Goal: Information Seeking & Learning: Learn about a topic

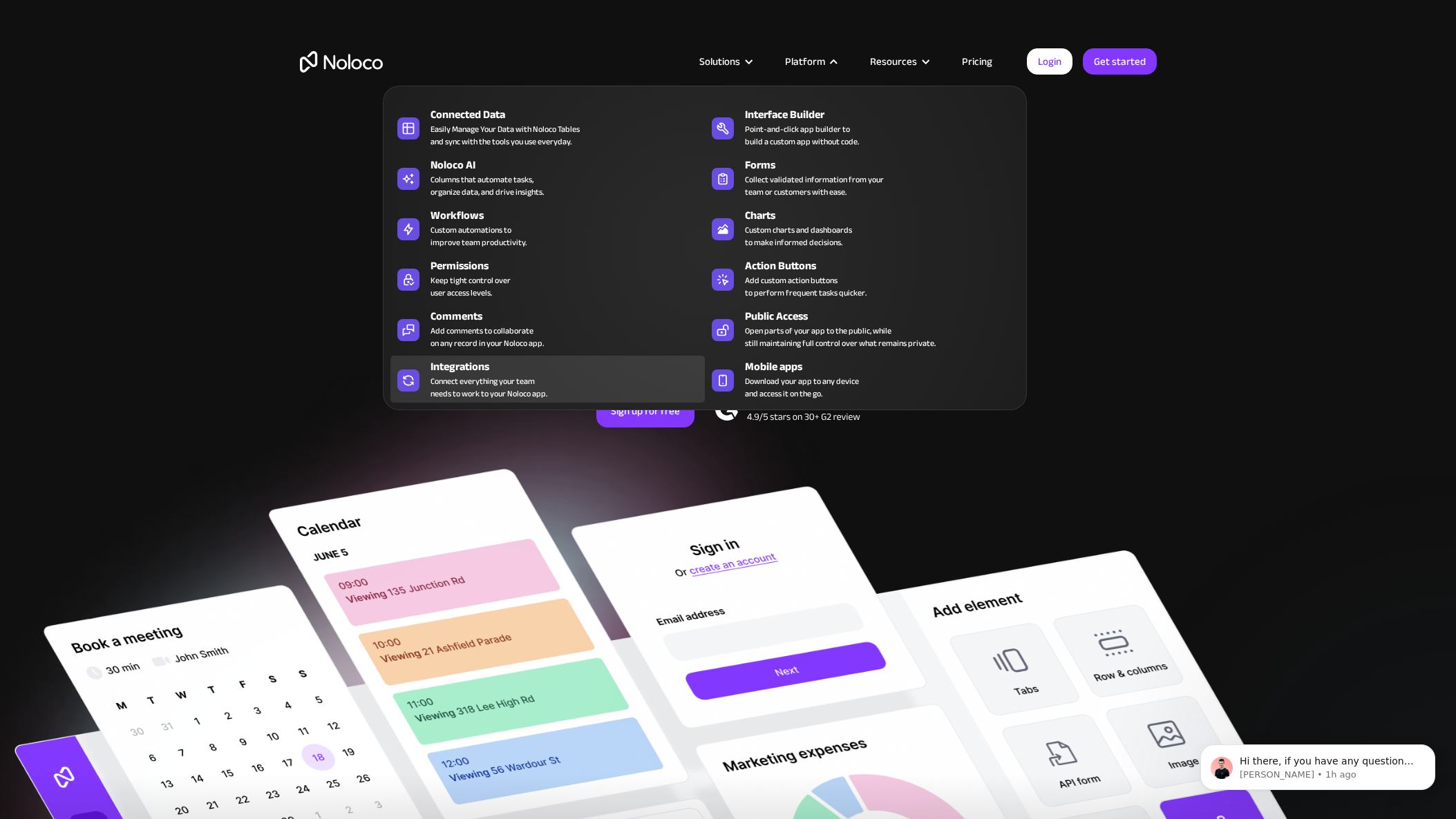
click at [519, 376] on div "Connect everything your team needs to work to your Noloco app." at bounding box center [489, 388] width 117 height 25
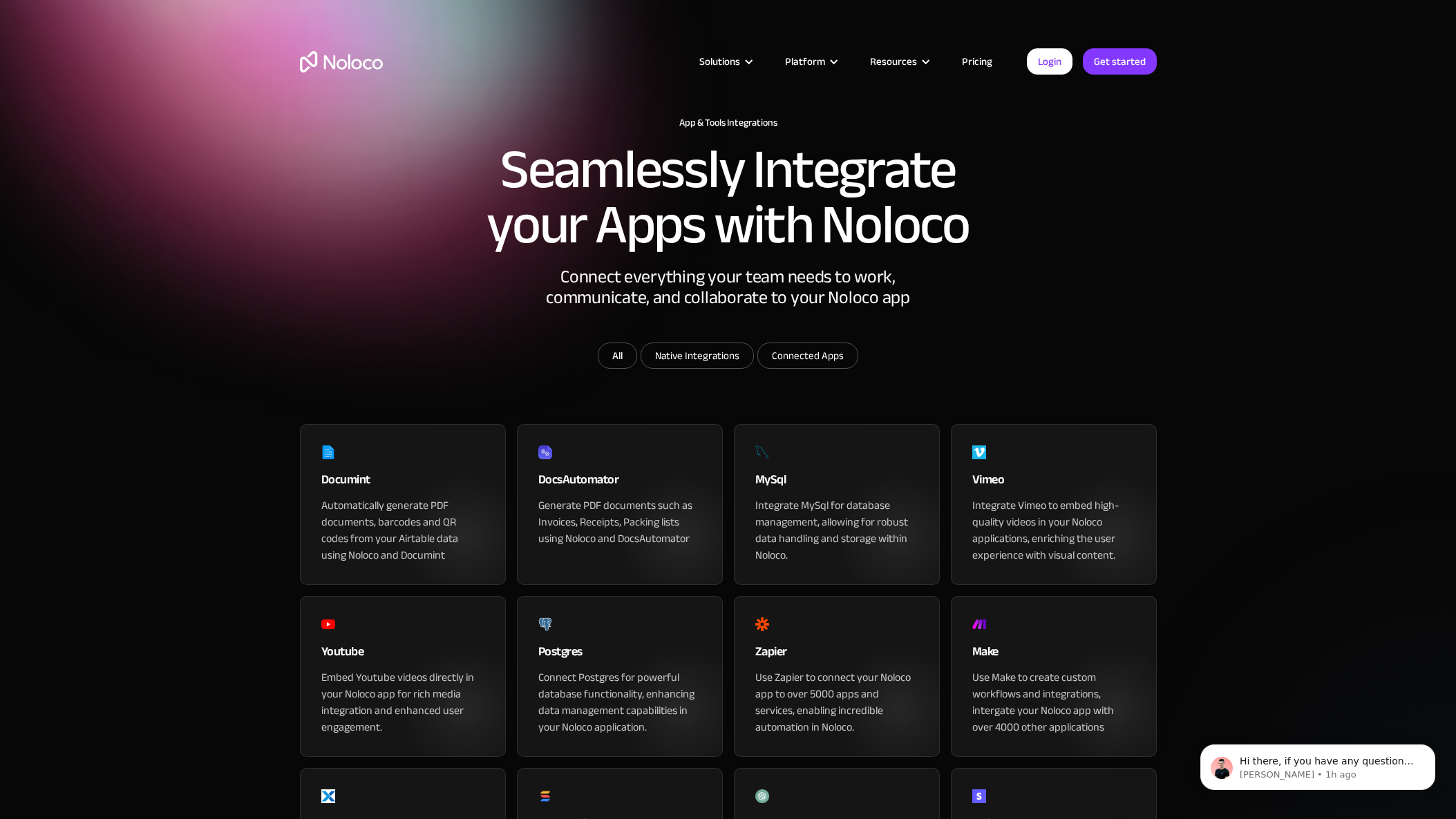
click at [975, 60] on link "Pricing" at bounding box center [976, 61] width 65 height 18
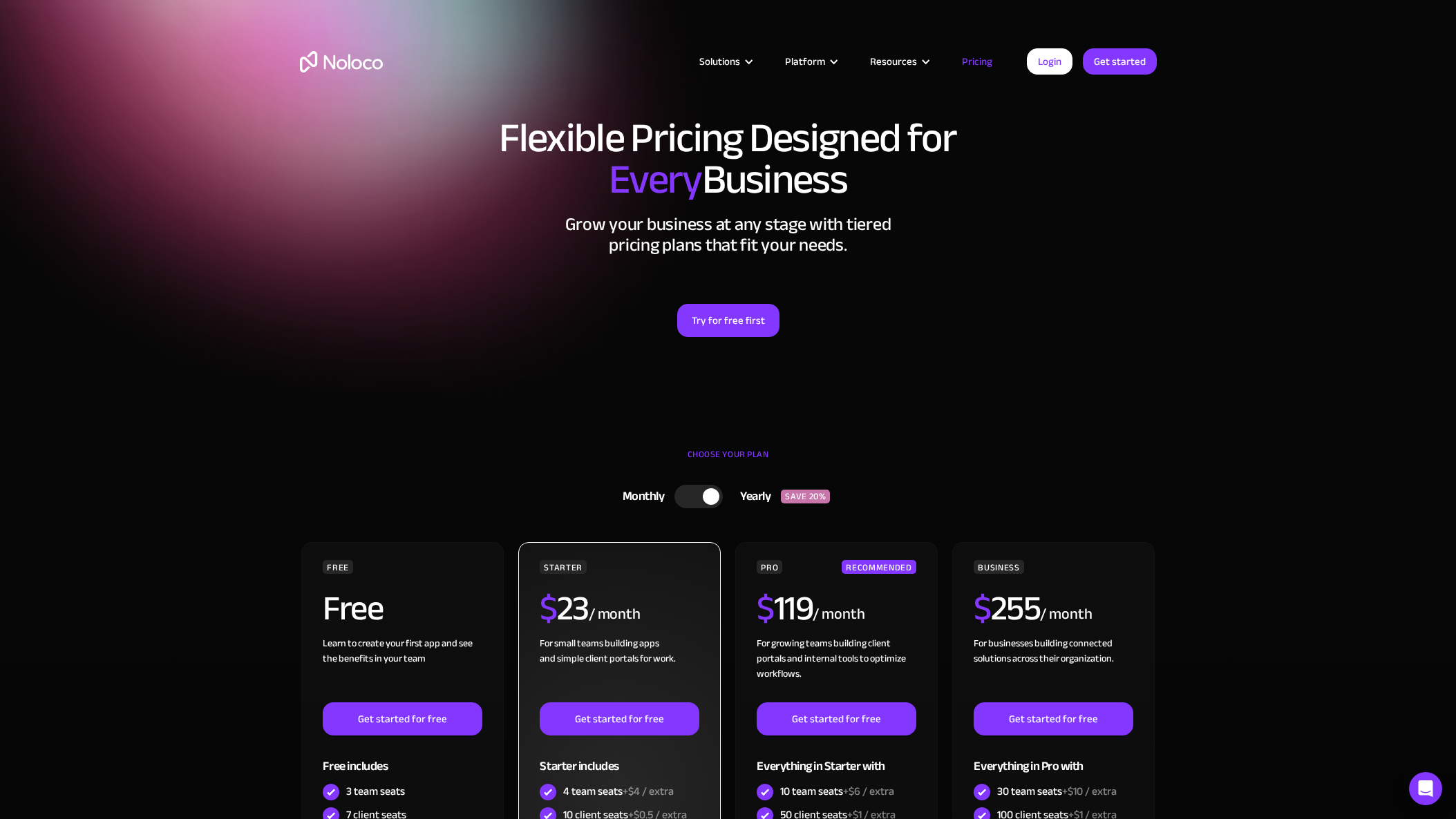
scroll to position [292, 0]
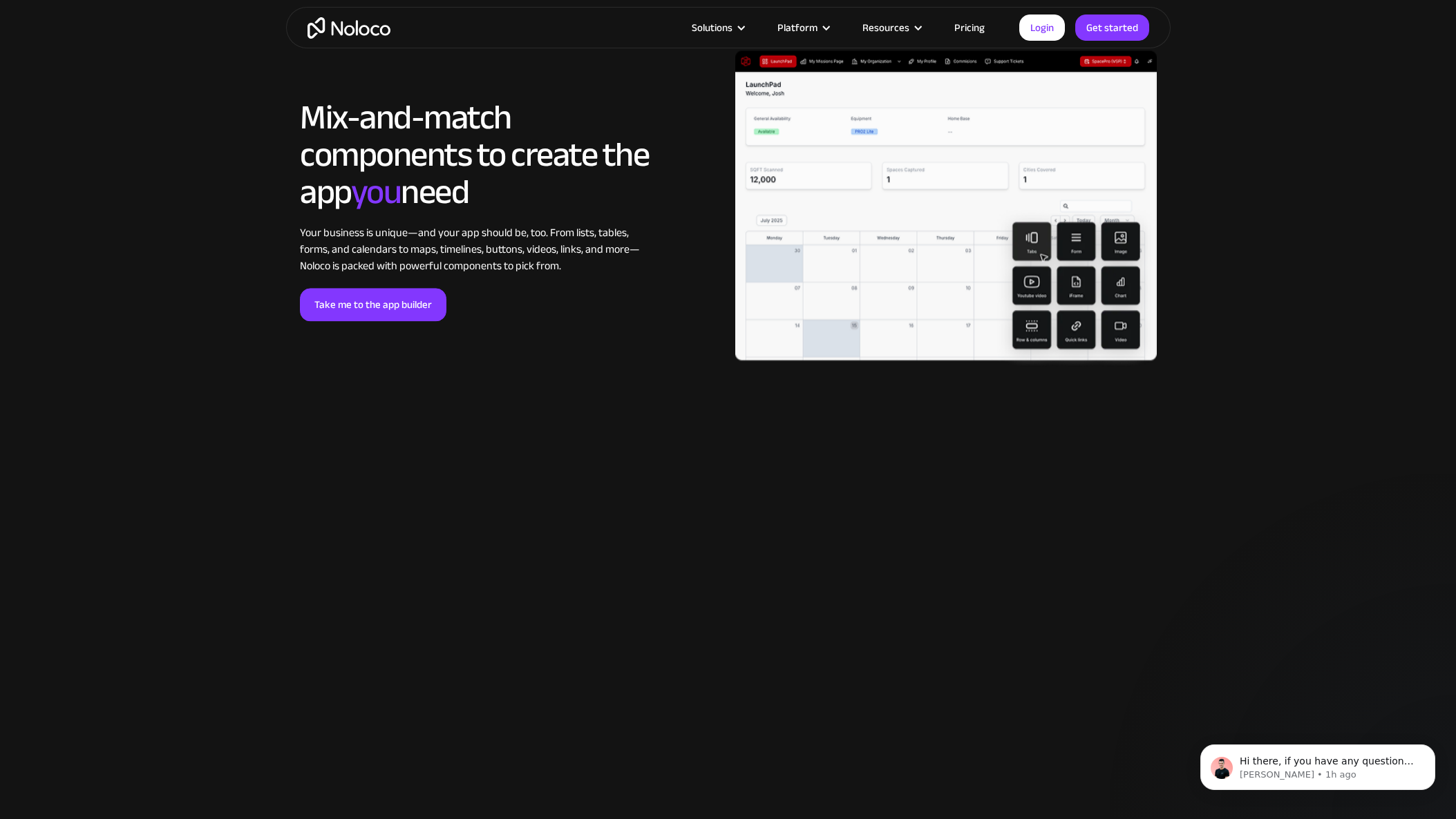
scroll to position [3286, 0]
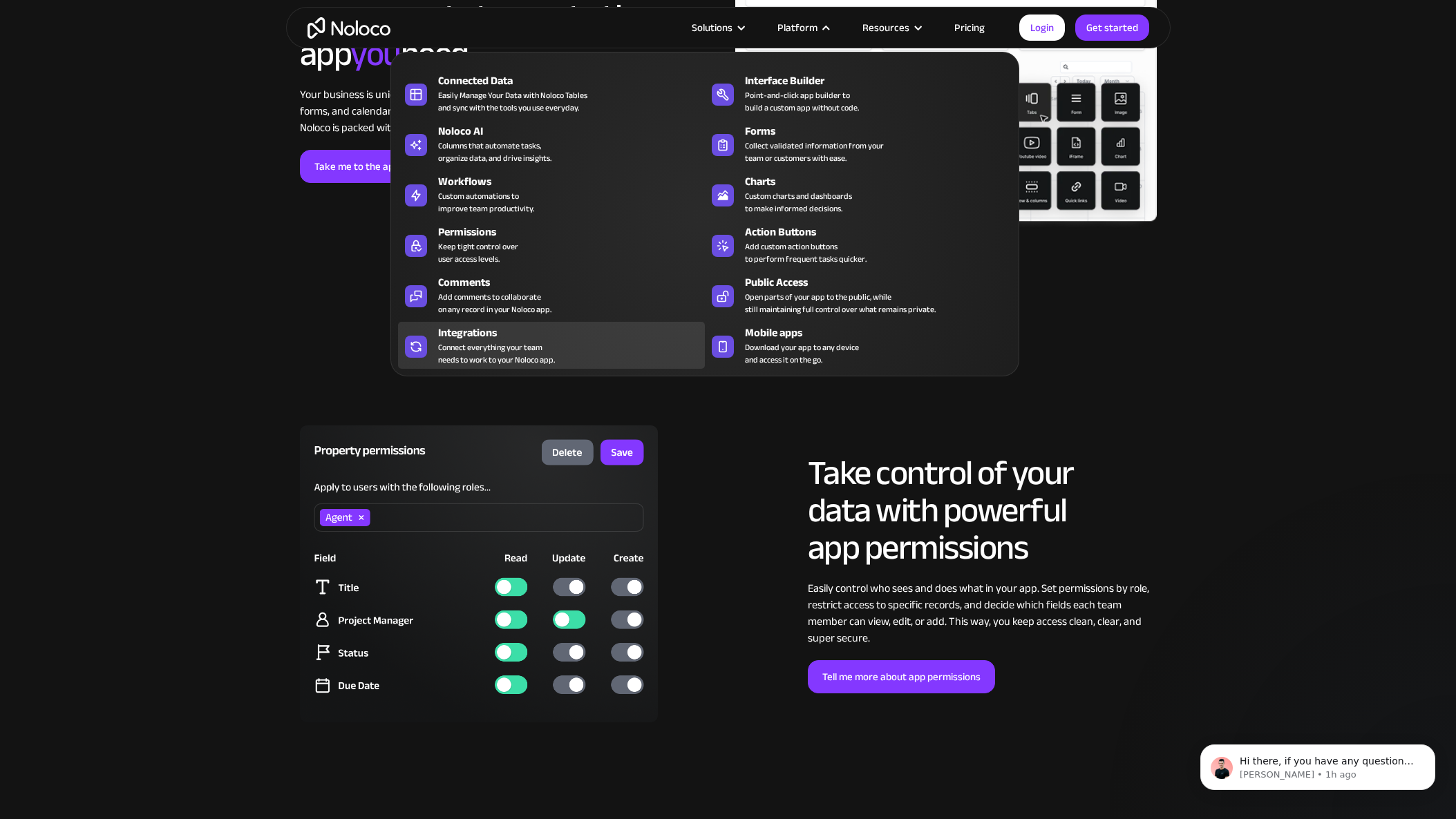
click at [481, 342] on div "Connect everything your team needs to work to your Noloco app." at bounding box center [497, 354] width 117 height 25
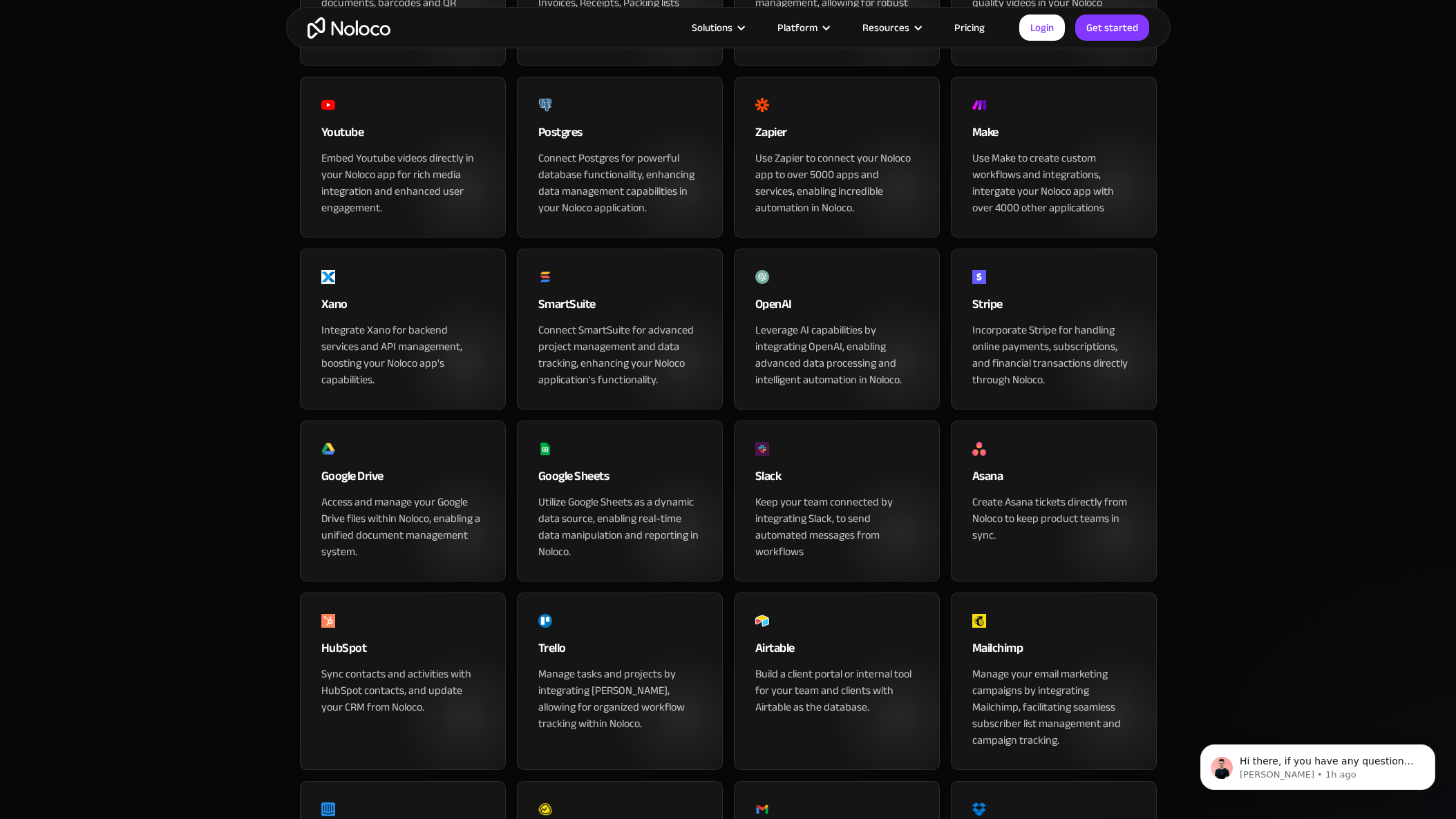
scroll to position [534, 0]
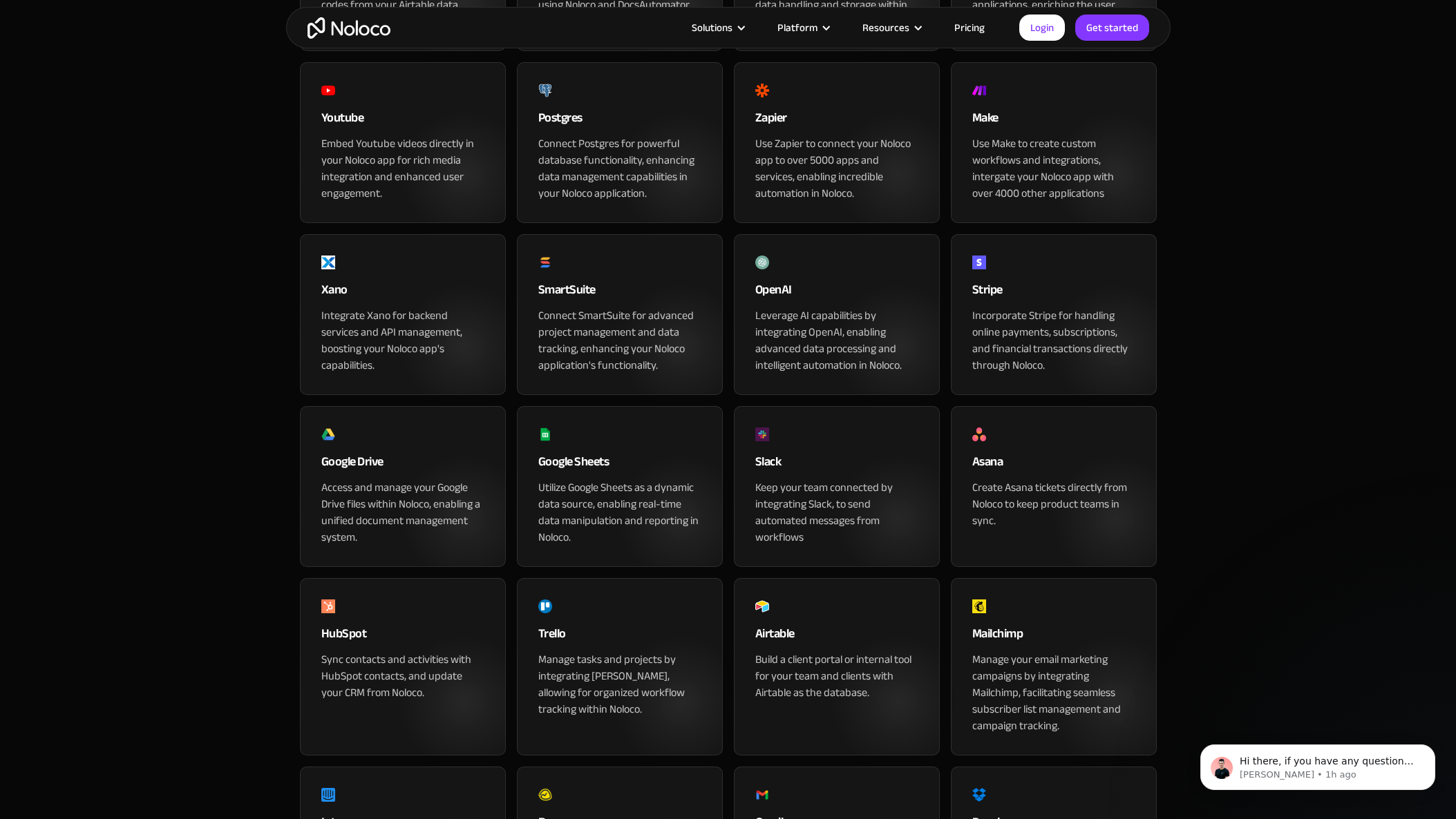
click at [433, 486] on div "Google Drive Access and manage your Google Drive files within Noloco, enabling …" at bounding box center [403, 486] width 206 height 161
click at [607, 479] on div "Google Sheets" at bounding box center [619, 465] width 163 height 28
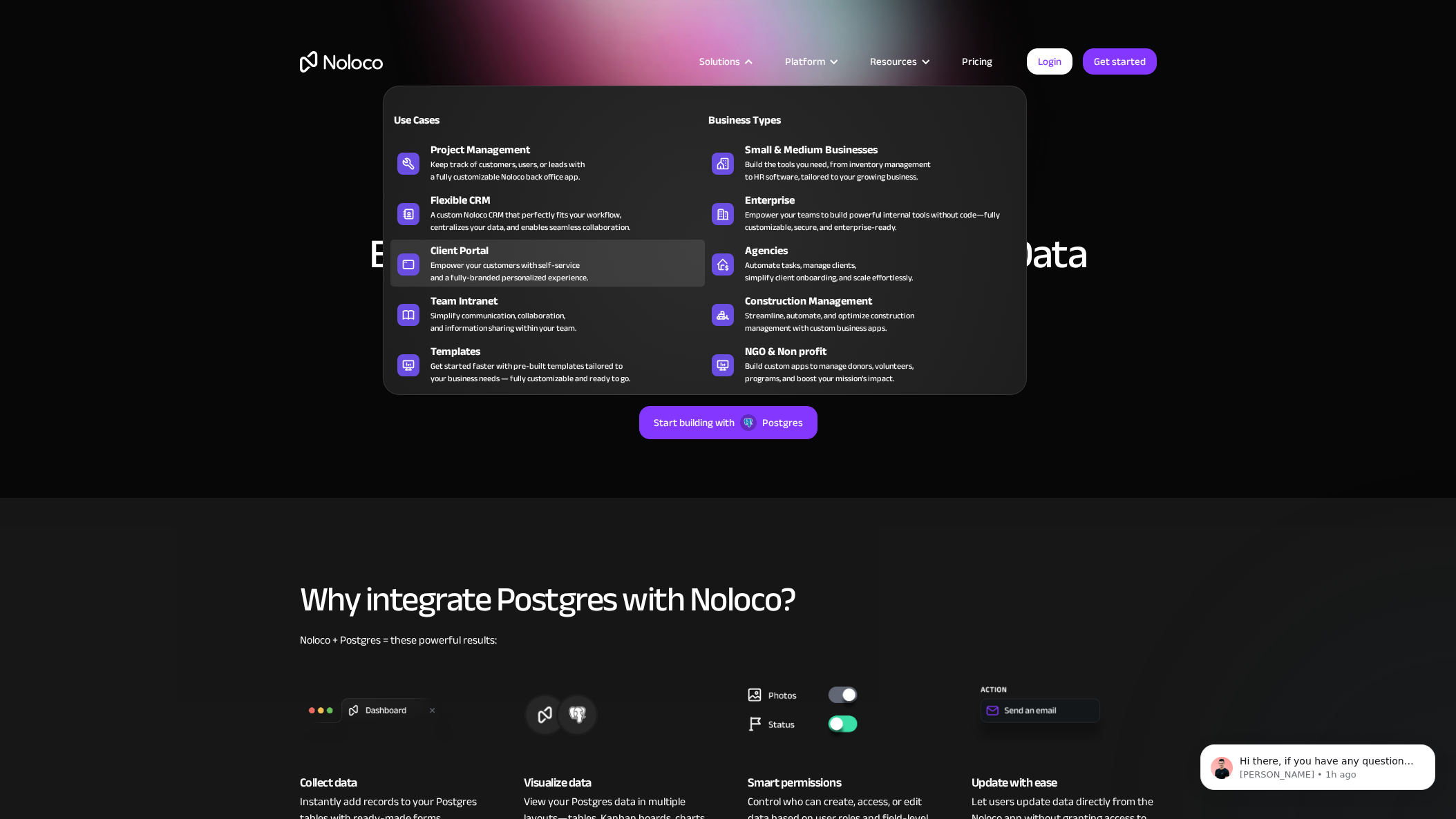
click at [524, 261] on div "Empower your customers with self-service and a fully-branded personalized exper…" at bounding box center [509, 271] width 158 height 25
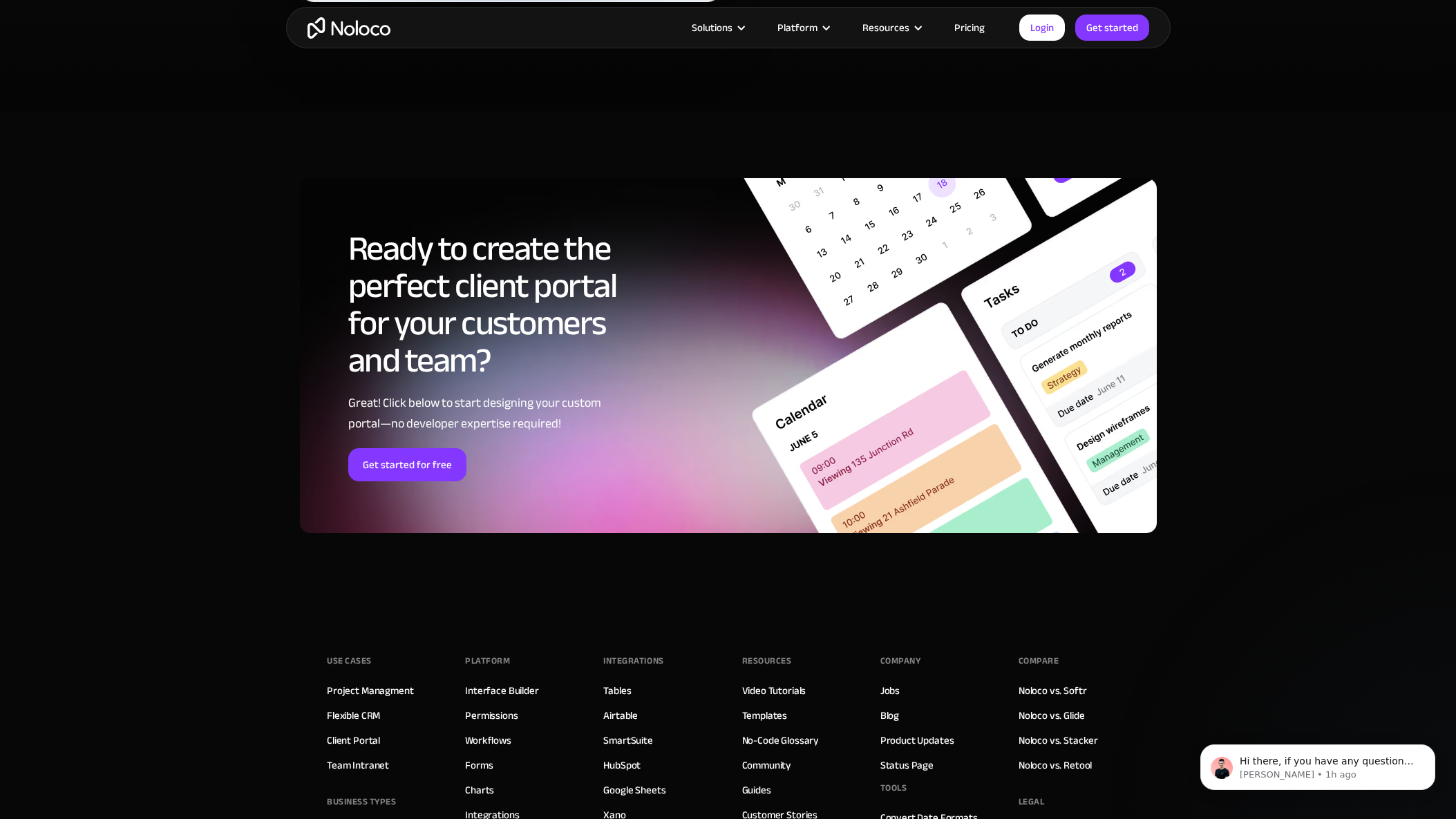
scroll to position [7388, 0]
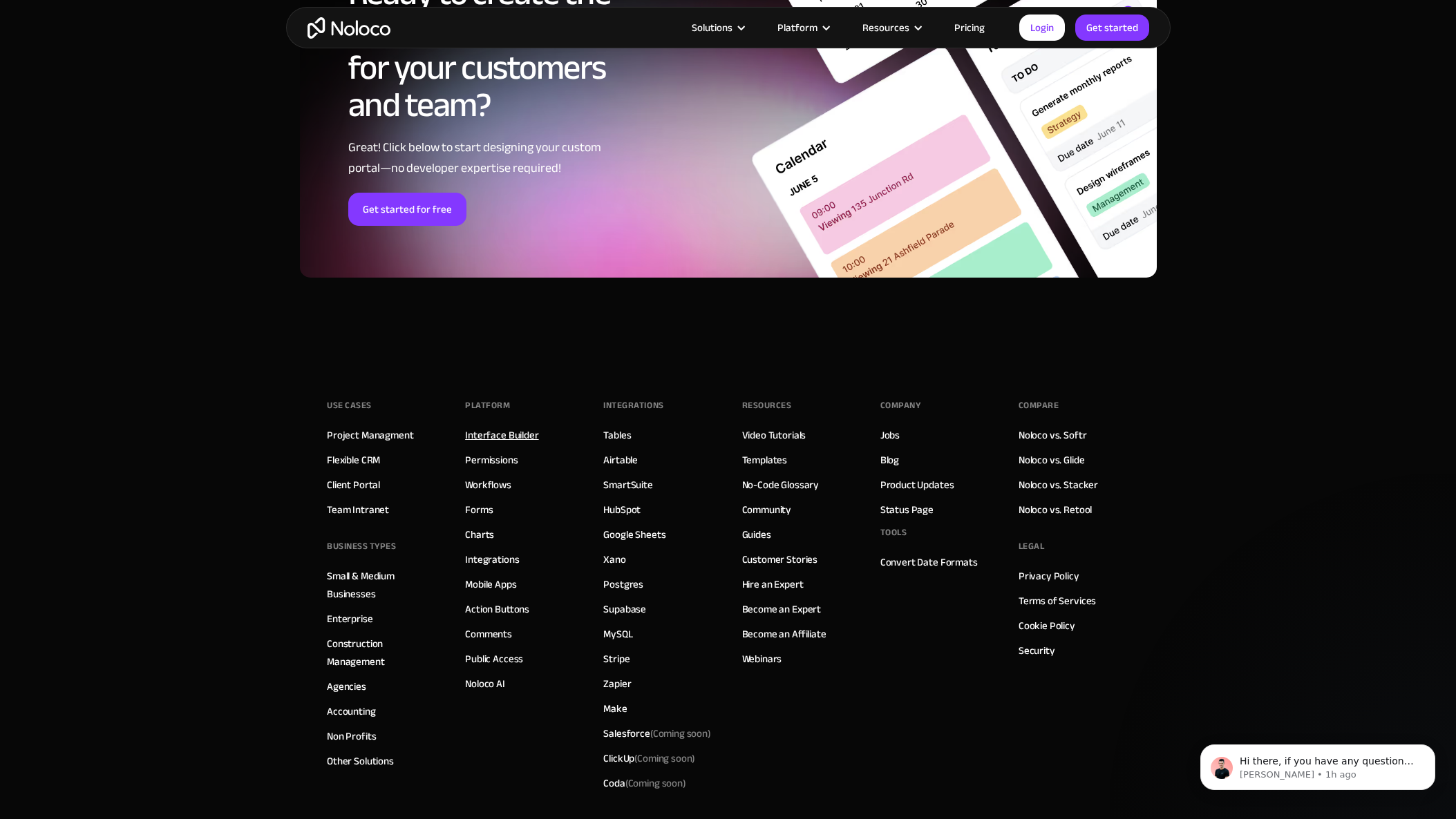
click at [530, 439] on link "Interface Builder" at bounding box center [502, 435] width 73 height 18
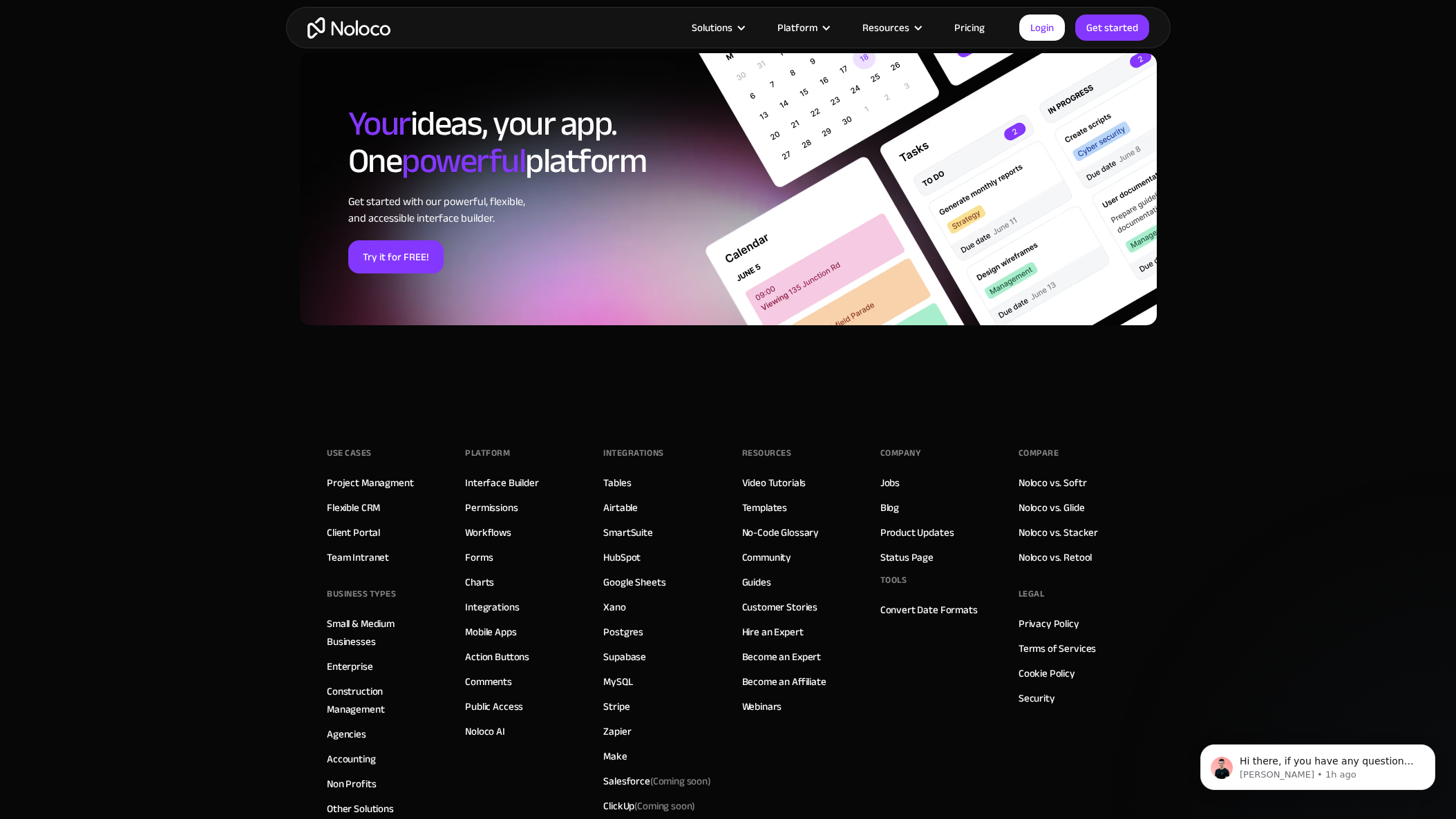
scroll to position [4633, 0]
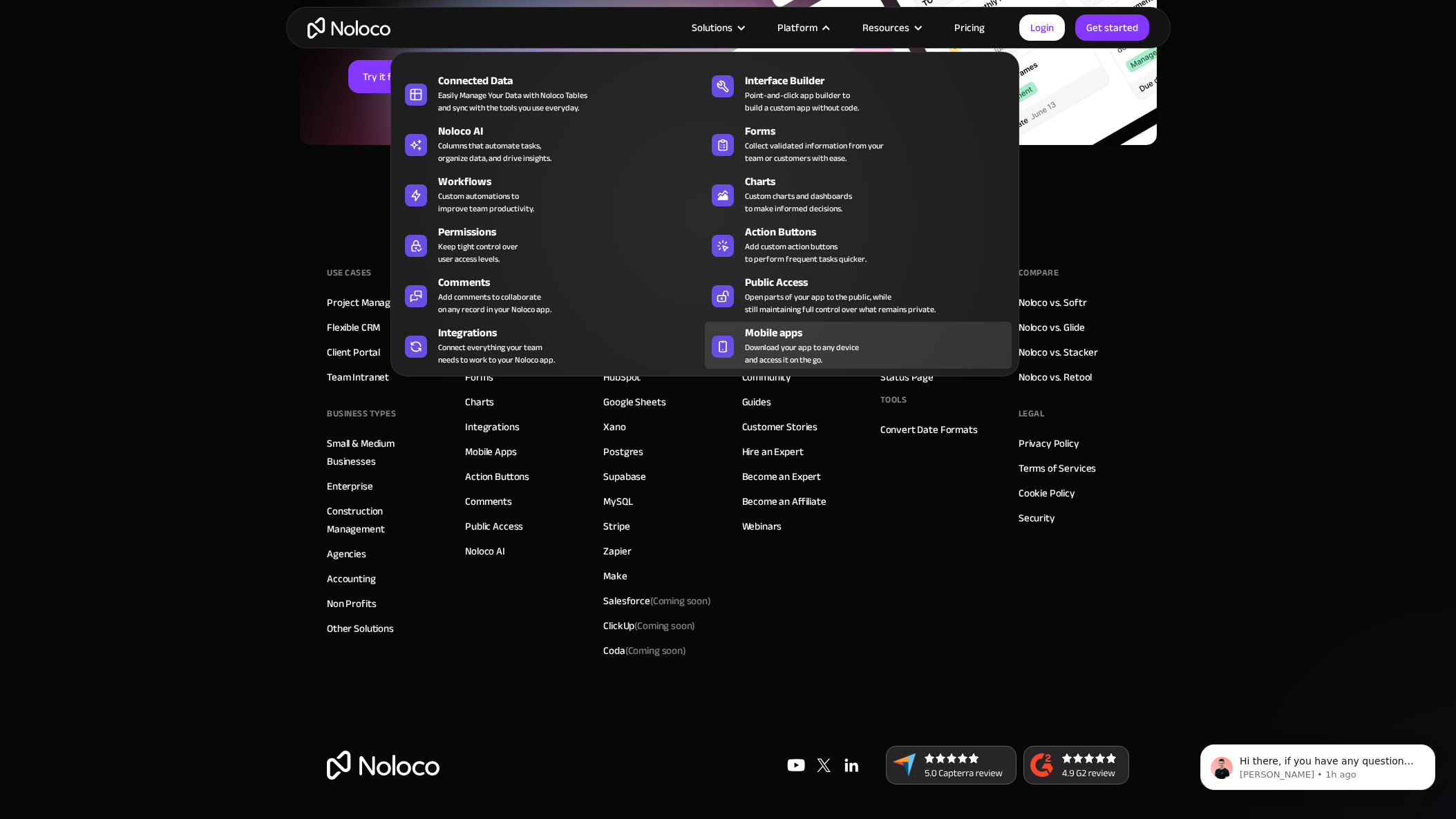
click at [791, 341] on span "Download your app to any device and access it on the go." at bounding box center [802, 354] width 114 height 25
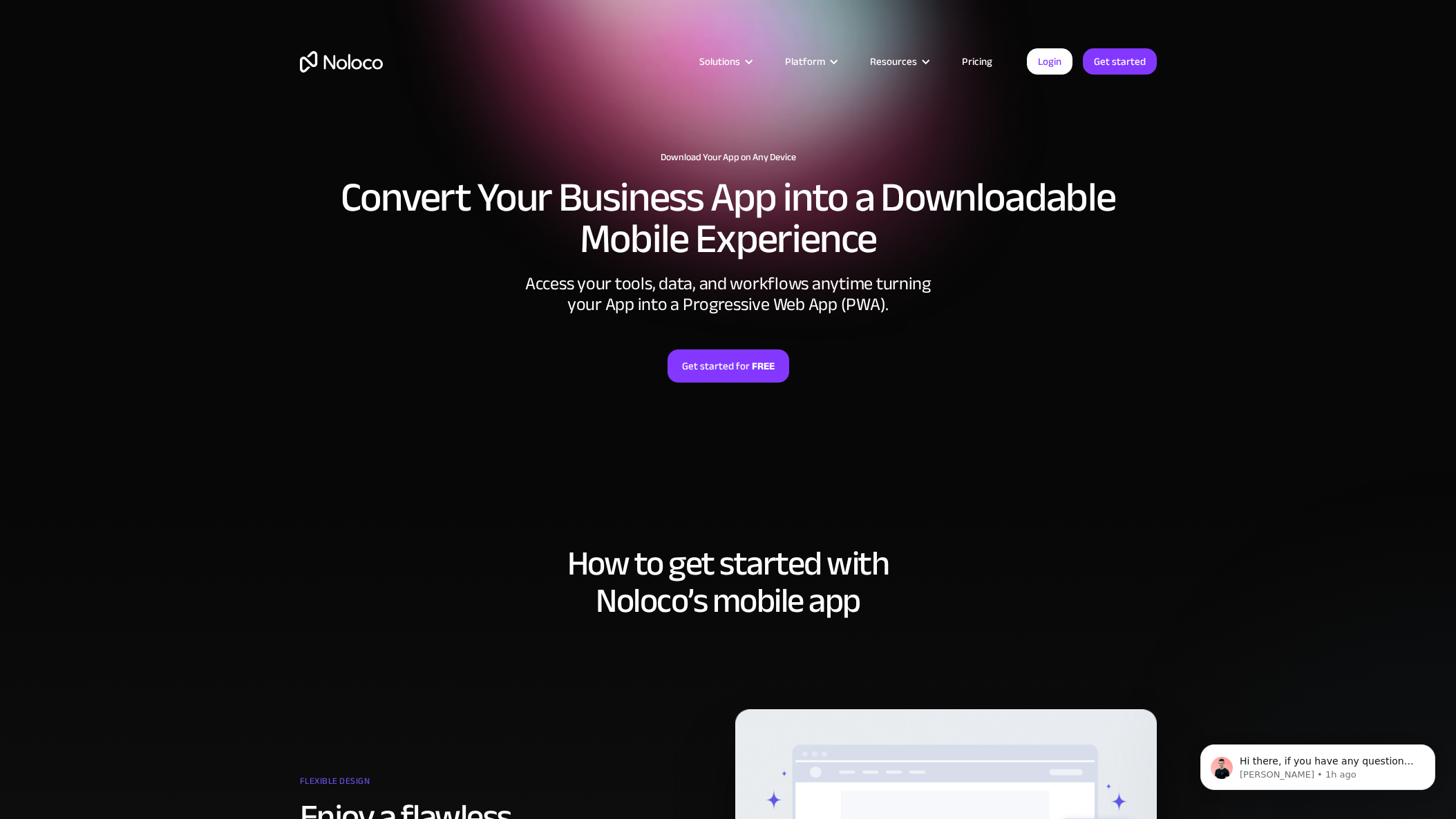
click at [971, 71] on div "Solutions Use Cases Business Types Project Management Keep track of customers, …" at bounding box center [728, 75] width 884 height 82
click at [971, 67] on link "Pricing" at bounding box center [976, 61] width 65 height 18
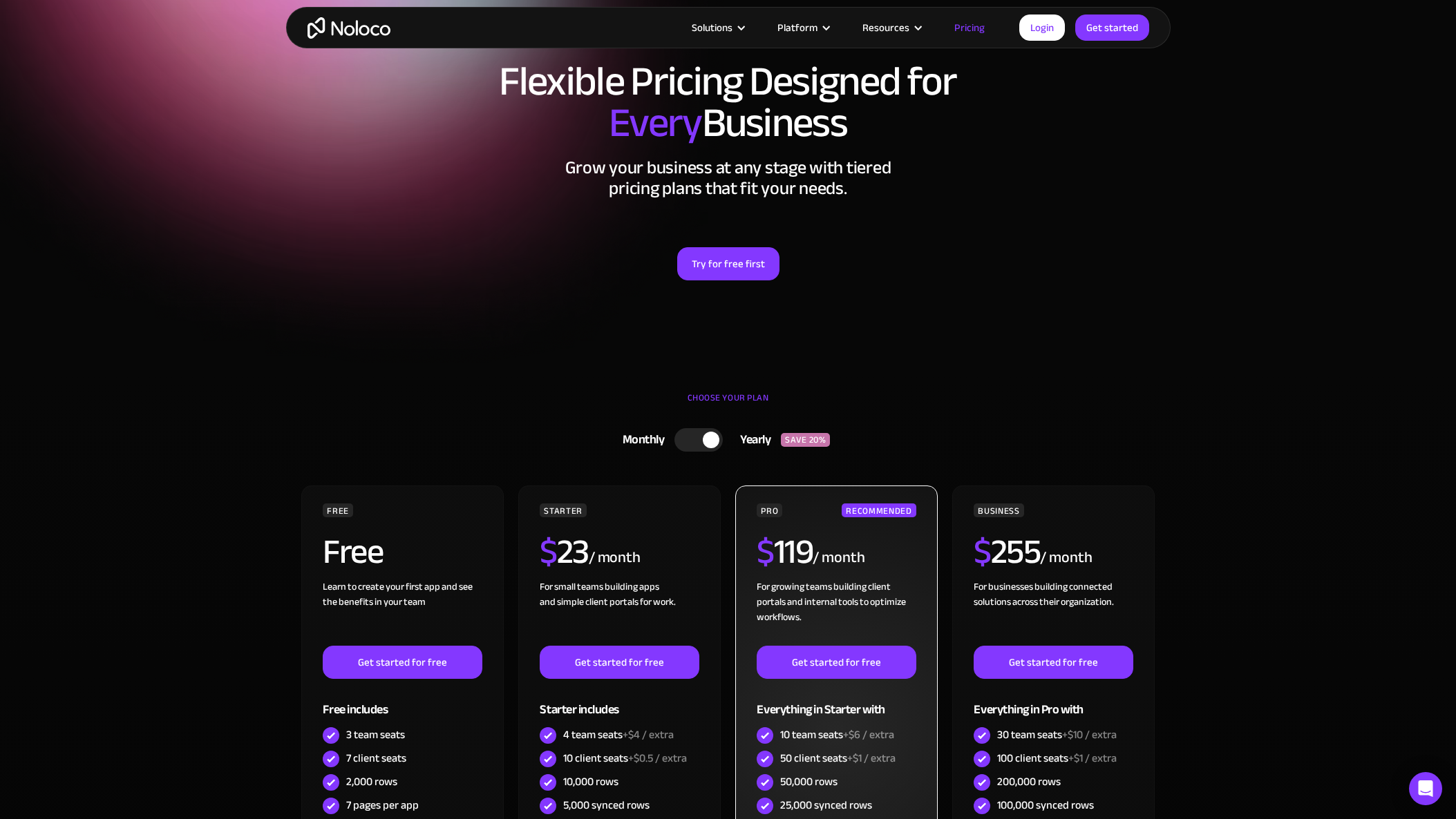
scroll to position [308, 0]
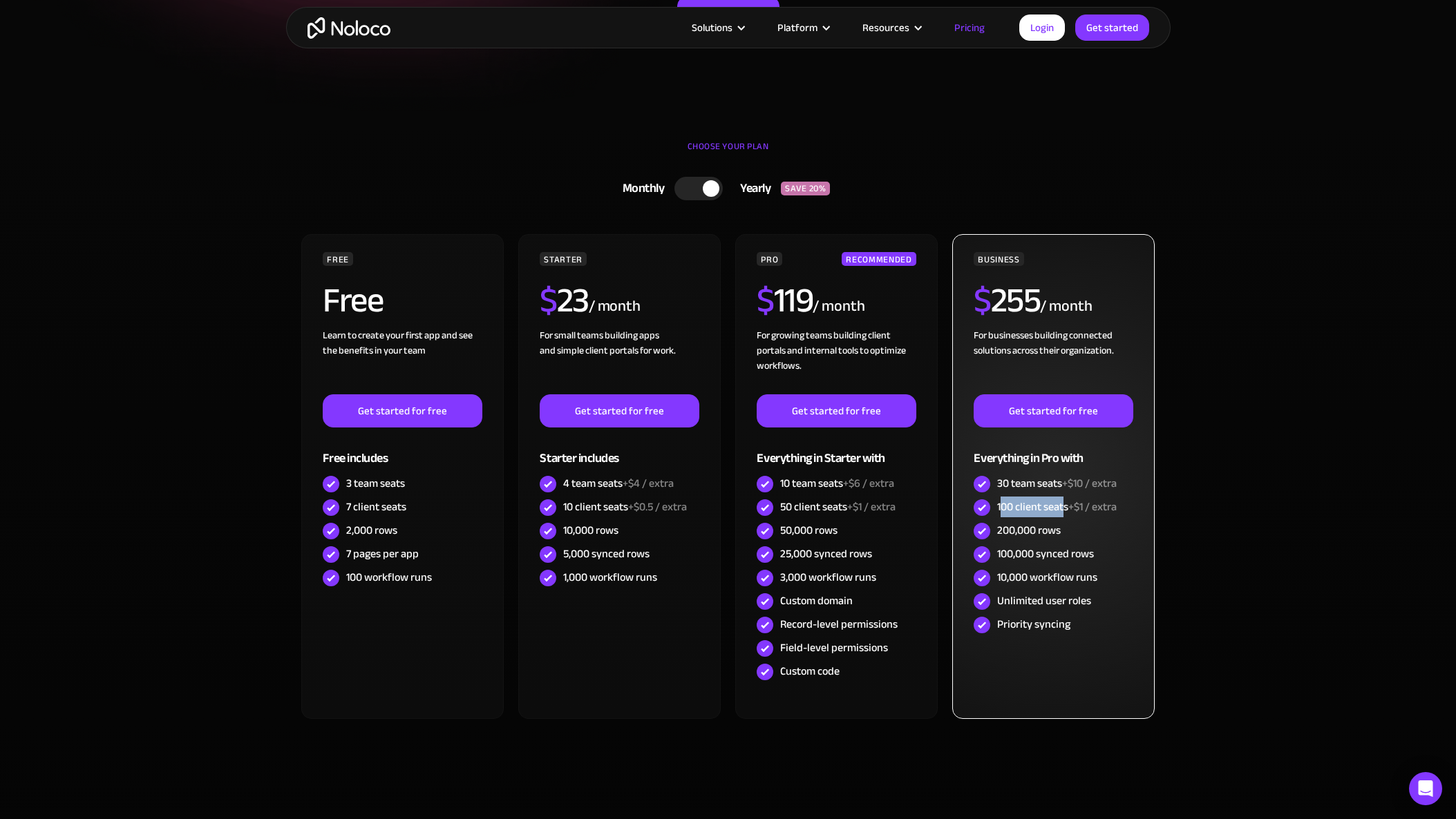
drag, startPoint x: 1002, startPoint y: 509, endPoint x: 1062, endPoint y: 505, distance: 60.1
click at [1062, 505] on div "100 client seats +$1 / extra" at bounding box center [1057, 507] width 120 height 15
